Goal: Information Seeking & Learning: Learn about a topic

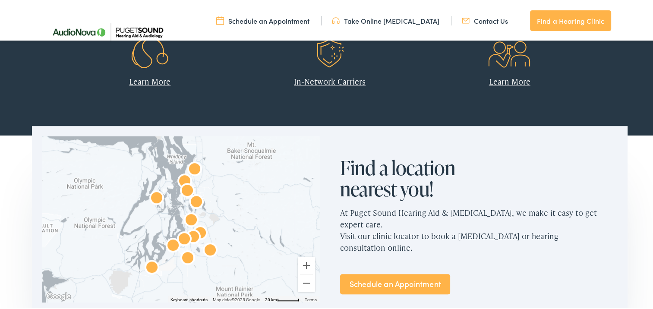
scroll to position [439, 0]
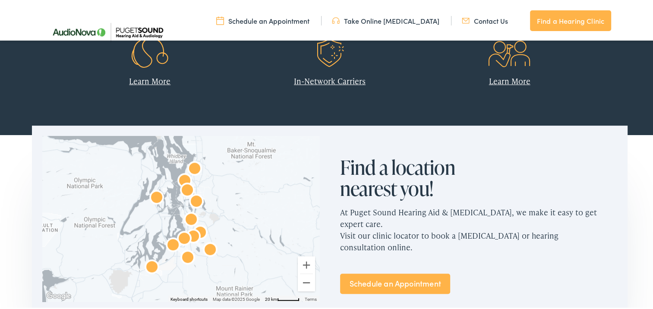
click at [149, 85] on link "Learn More" at bounding box center [149, 79] width 41 height 11
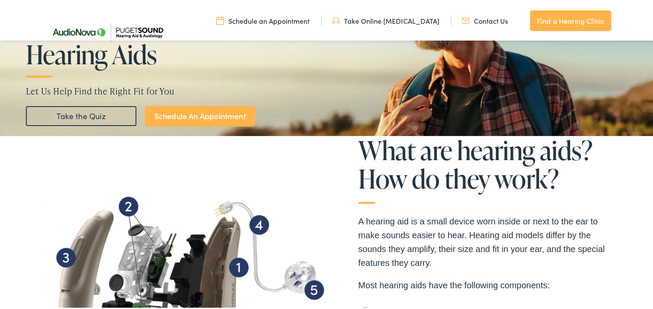
click at [149, 170] on img at bounding box center [187, 275] width 285 height 217
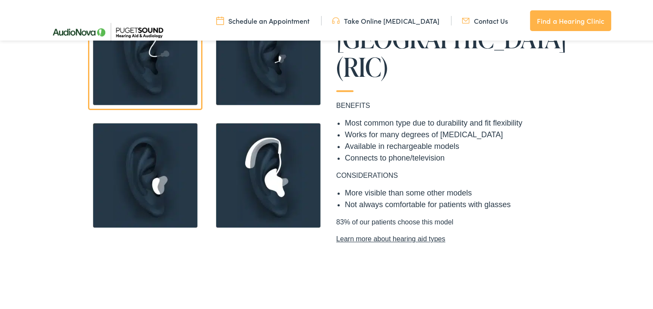
scroll to position [752, 0]
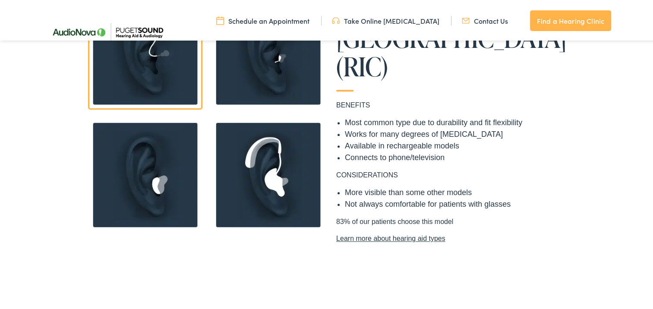
click at [134, 188] on img at bounding box center [145, 173] width 114 height 114
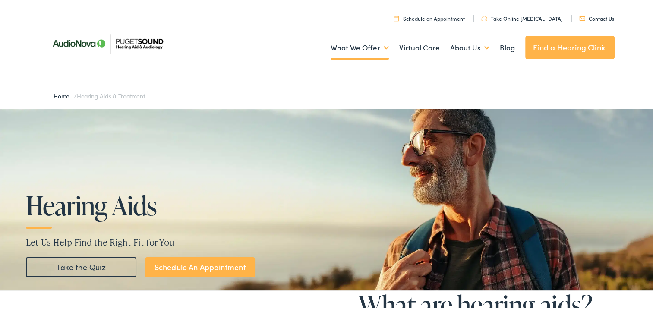
scroll to position [0, 0]
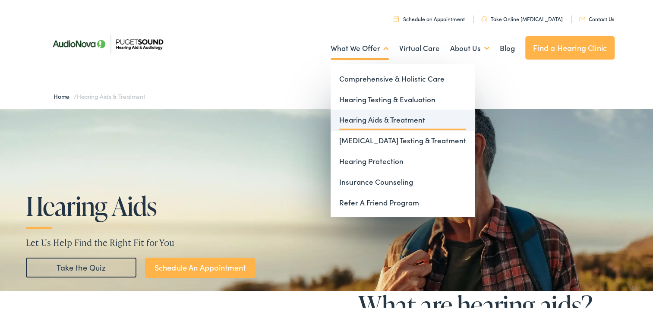
click at [339, 121] on link "Hearing Aids & Treatment" at bounding box center [403, 118] width 144 height 21
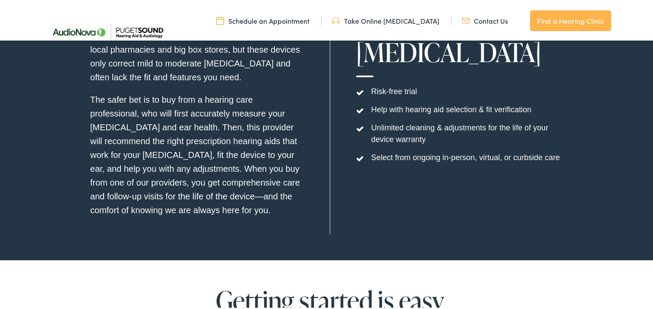
scroll to position [2720, 0]
click at [259, 218] on div "You can buy hearing aids over-the-counter online or at local pharmacies and big…" at bounding box center [197, 125] width 214 height 214
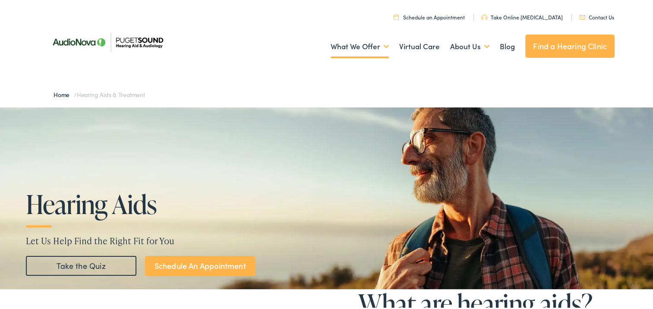
scroll to position [0, 0]
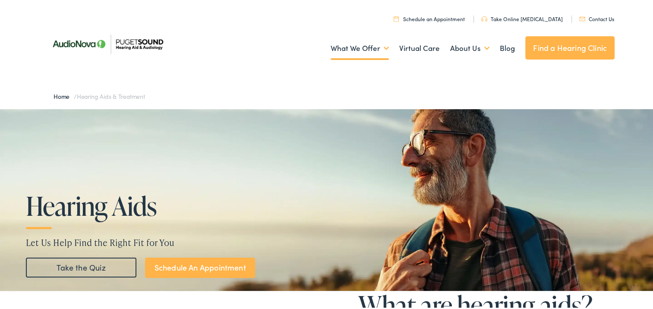
click at [267, 170] on img at bounding box center [326, 198] width 653 height 182
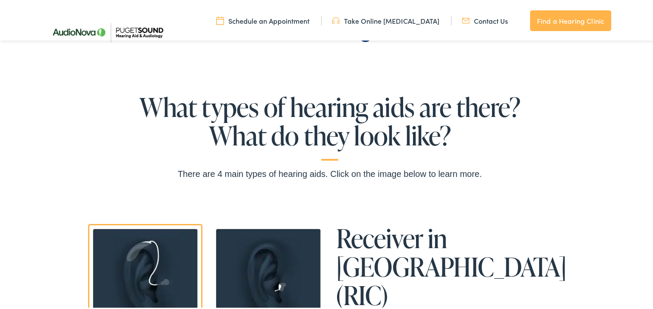
click at [273, 163] on div "What types of hearing aids are there? What do they look like? There are 4 main …" at bounding box center [329, 135] width 607 height 88
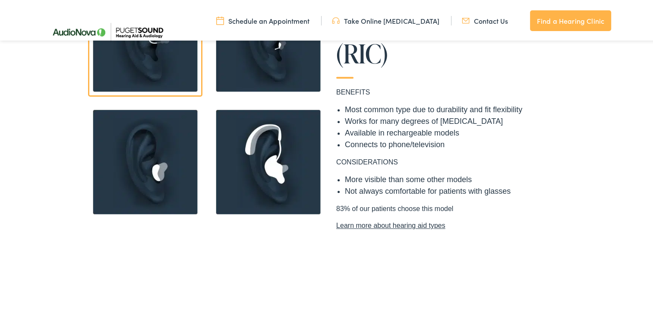
scroll to position [766, 0]
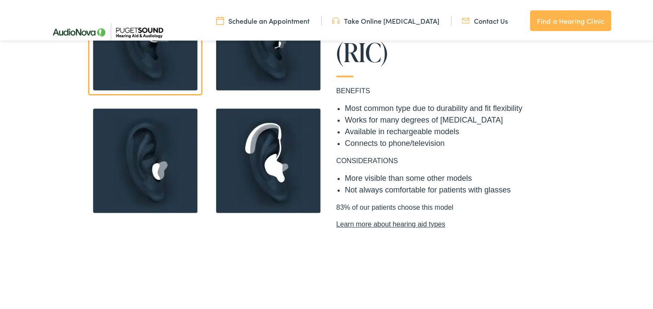
click at [153, 176] on img at bounding box center [145, 159] width 114 height 114
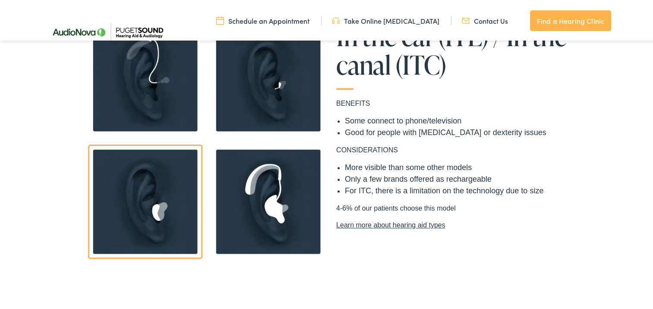
scroll to position [725, 0]
click at [264, 106] on img at bounding box center [268, 77] width 114 height 114
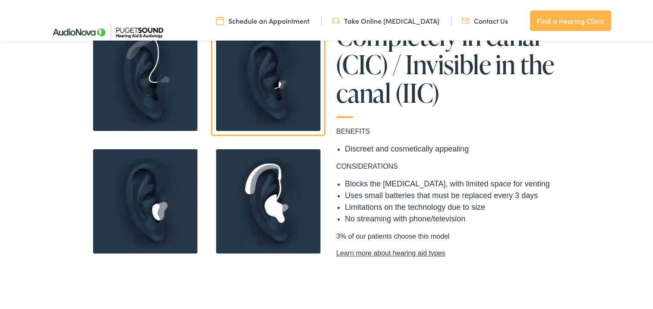
click at [161, 91] on img at bounding box center [145, 77] width 114 height 114
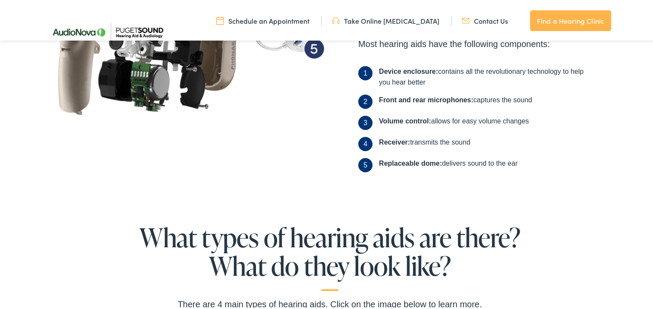
scroll to position [392, 0]
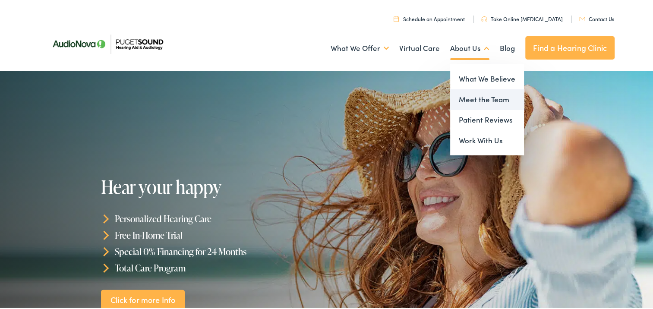
click at [465, 98] on link "Meet the Team" at bounding box center [487, 98] width 74 height 21
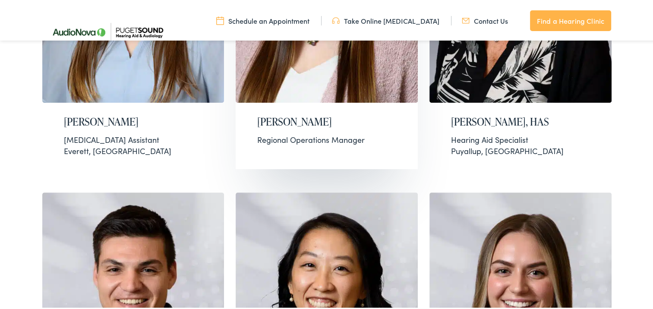
scroll to position [430, 0]
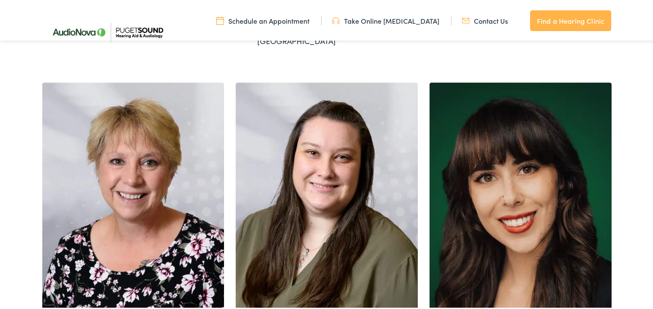
click at [357, 117] on img at bounding box center [327, 208] width 182 height 255
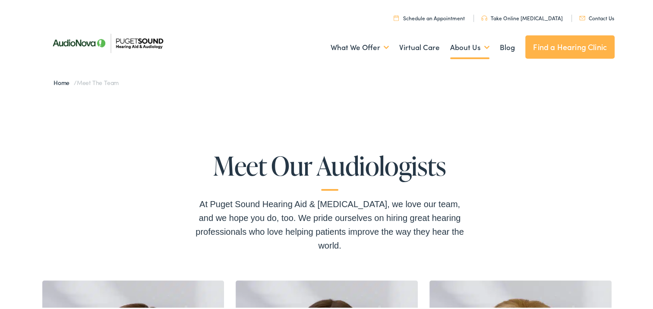
scroll to position [0, 0]
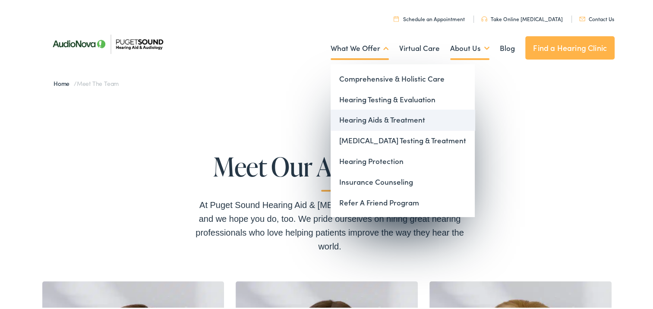
click at [365, 117] on link "Hearing Aids & Treatment" at bounding box center [403, 118] width 144 height 21
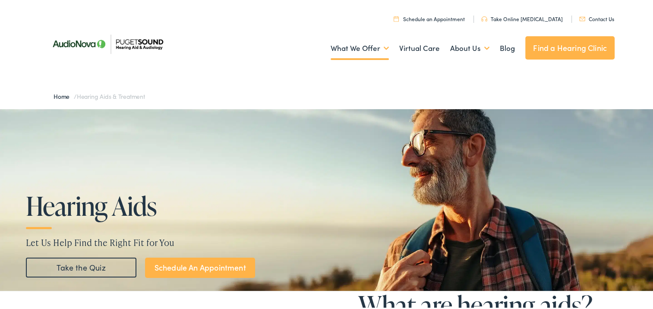
click at [587, 16] on link "Contact Us" at bounding box center [596, 16] width 35 height 7
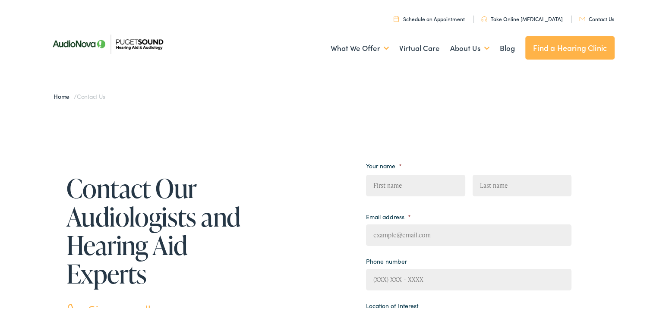
click at [427, 18] on link "Schedule an Appointment" at bounding box center [429, 16] width 71 height 7
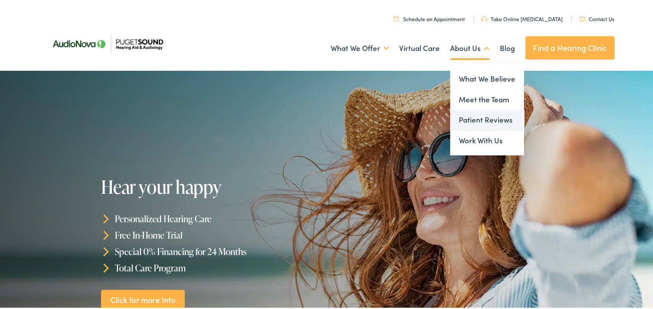
click at [459, 118] on link "Patient Reviews" at bounding box center [487, 118] width 74 height 21
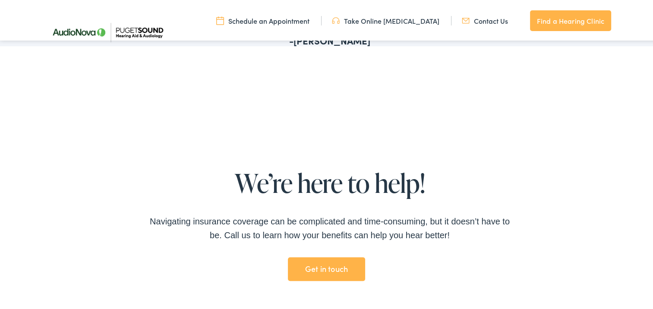
scroll to position [607, 0]
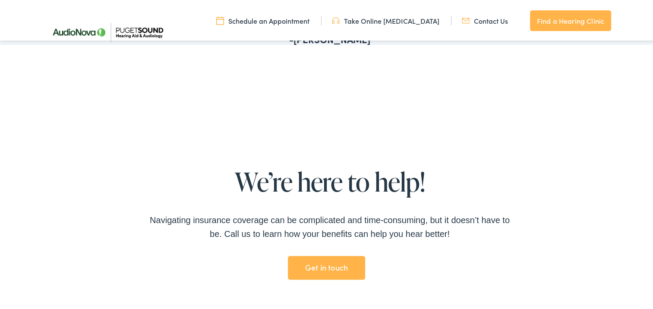
click at [315, 254] on link "Get in touch" at bounding box center [326, 266] width 77 height 24
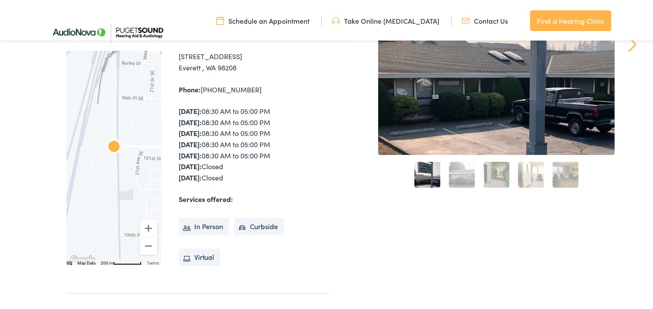
scroll to position [205, 0]
click at [455, 176] on link "2" at bounding box center [462, 173] width 26 height 26
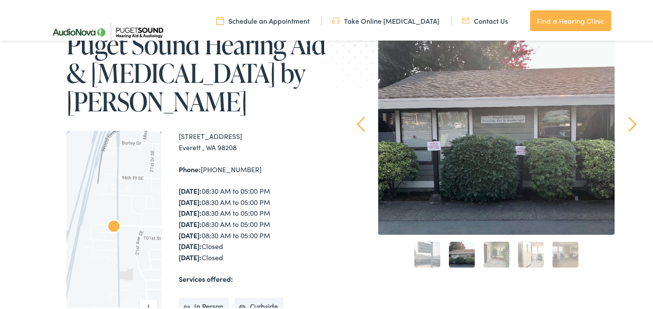
scroll to position [126, 0]
click at [498, 257] on link "3" at bounding box center [496, 253] width 26 height 26
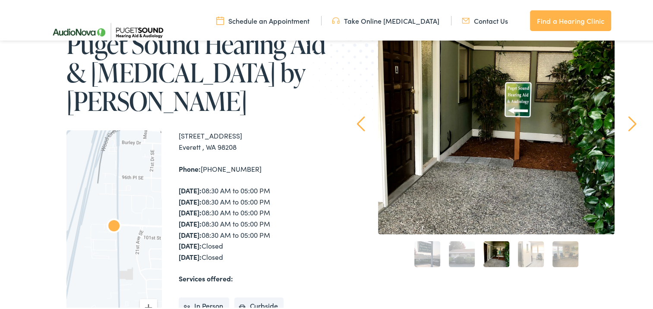
click at [535, 255] on link "4" at bounding box center [531, 253] width 26 height 26
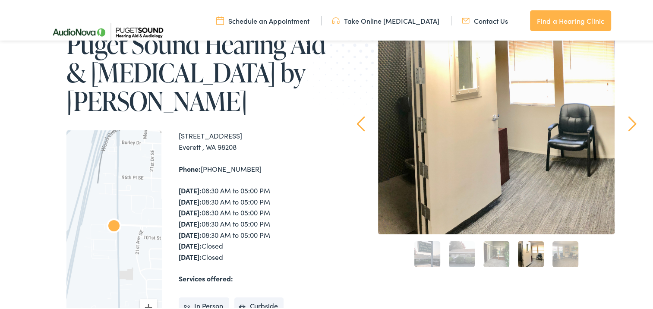
click at [558, 253] on link "5" at bounding box center [565, 253] width 26 height 26
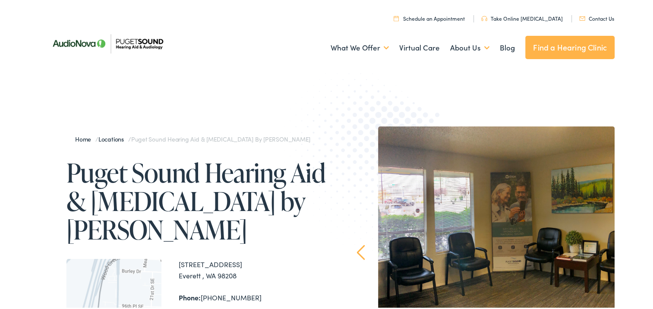
scroll to position [0, 0]
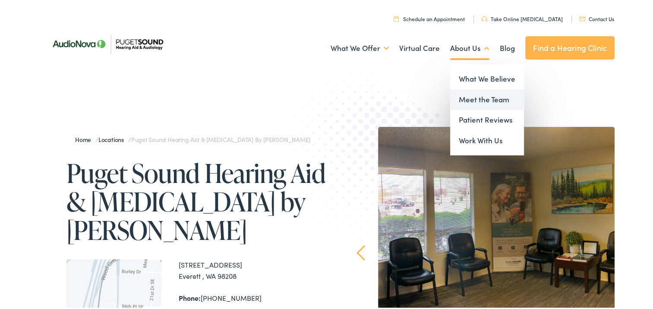
click at [461, 102] on link "Meet the Team" at bounding box center [487, 98] width 74 height 21
